Goal: Task Accomplishment & Management: Use online tool/utility

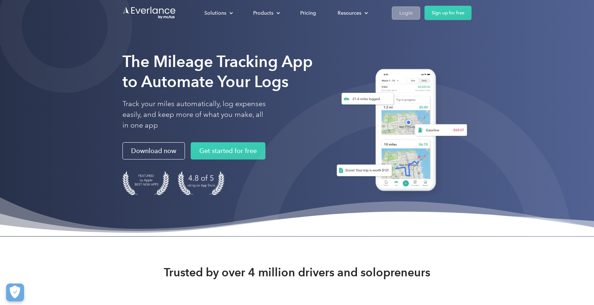
click at [408, 13] on div "Login" at bounding box center [405, 13] width 13 height 9
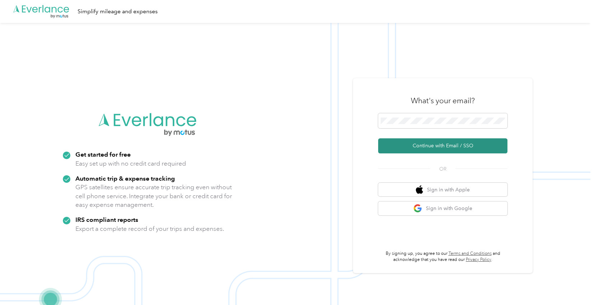
click at [429, 148] on button "Continue with Email / SSO" at bounding box center [442, 146] width 129 height 15
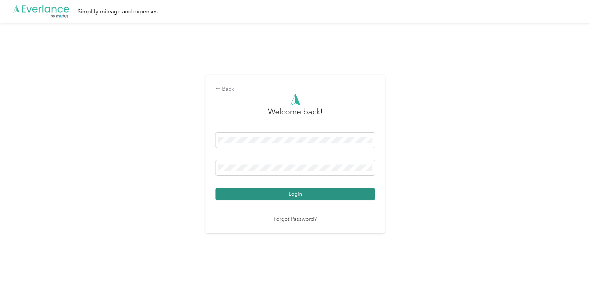
click at [299, 196] on button "Login" at bounding box center [294, 194] width 159 height 13
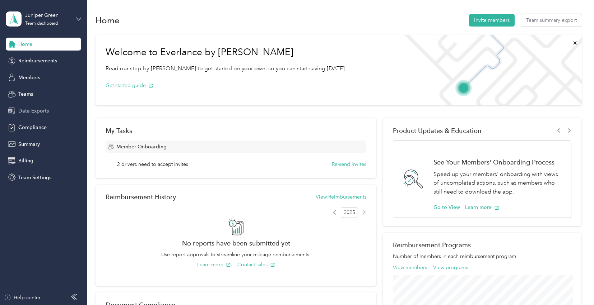
click at [31, 109] on span "Data Exports" at bounding box center [33, 111] width 31 height 8
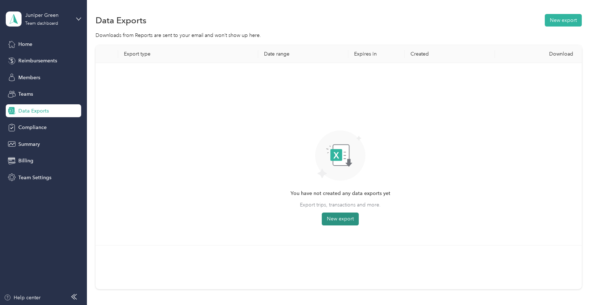
click at [338, 216] on button "New export" at bounding box center [340, 219] width 37 height 13
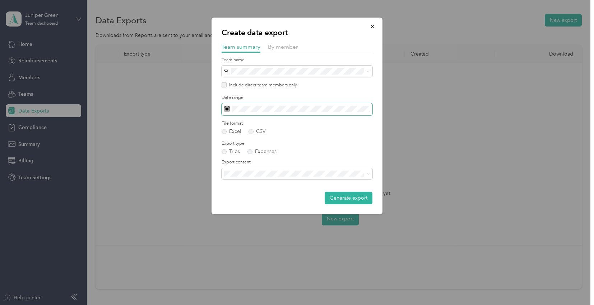
click at [228, 108] on icon at bounding box center [227, 109] width 6 height 6
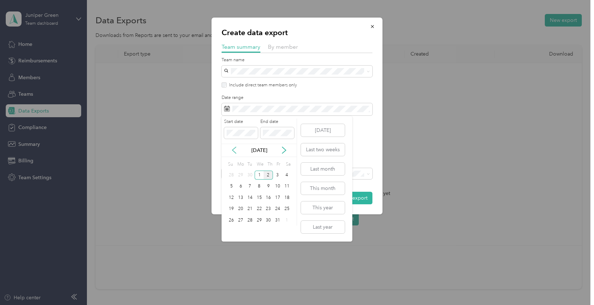
click at [234, 152] on icon at bounding box center [234, 150] width 4 height 6
click at [241, 175] on div "1" at bounding box center [240, 175] width 9 height 9
click at [247, 219] on div "30" at bounding box center [249, 220] width 9 height 9
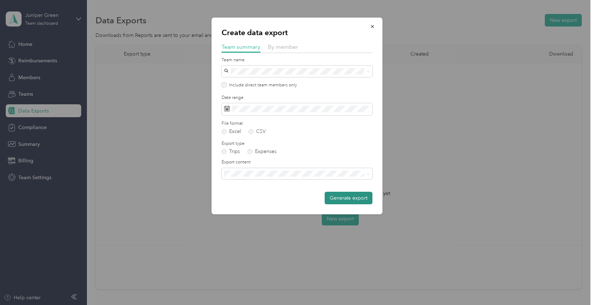
click at [344, 197] on button "Generate export" at bounding box center [348, 198] width 48 height 13
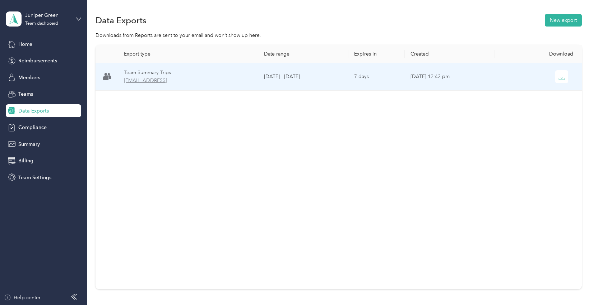
click at [218, 80] on span "[EMAIL_ADDRESS]" at bounding box center [188, 81] width 128 height 8
click at [187, 79] on span "[EMAIL_ADDRESS]" at bounding box center [188, 81] width 128 height 8
click at [564, 77] on icon "button" at bounding box center [561, 77] width 6 height 6
